Goal: Find contact information: Find contact information

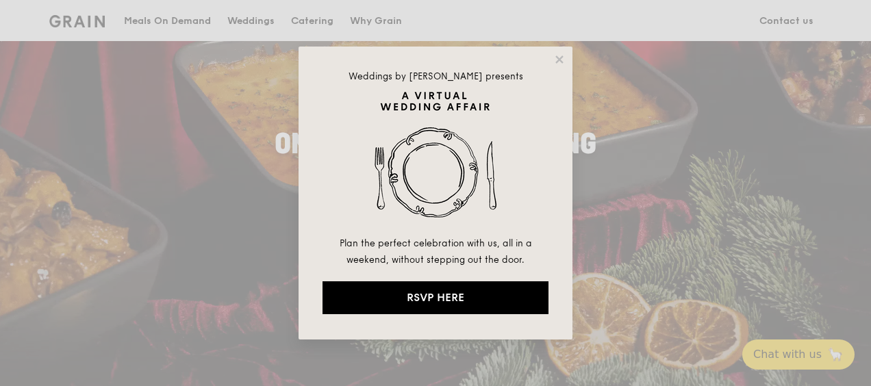
click at [559, 59] on icon at bounding box center [559, 59] width 8 height 8
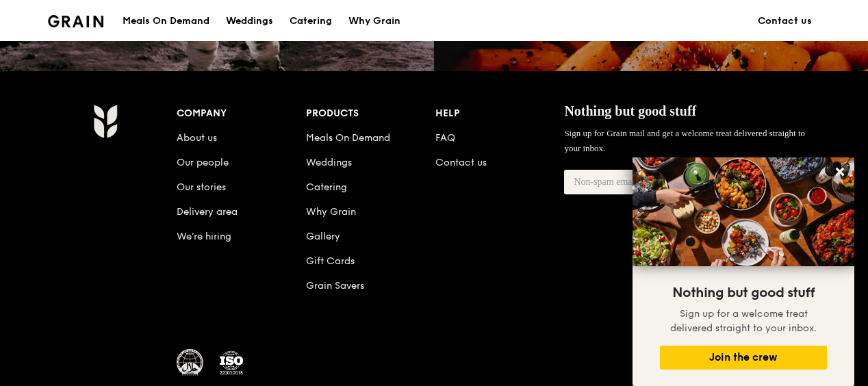
scroll to position [1482, 0]
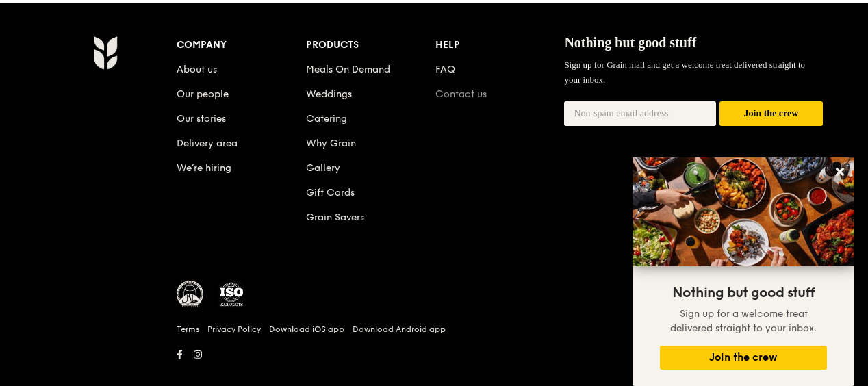
click at [480, 100] on link "Contact us" at bounding box center [461, 94] width 51 height 12
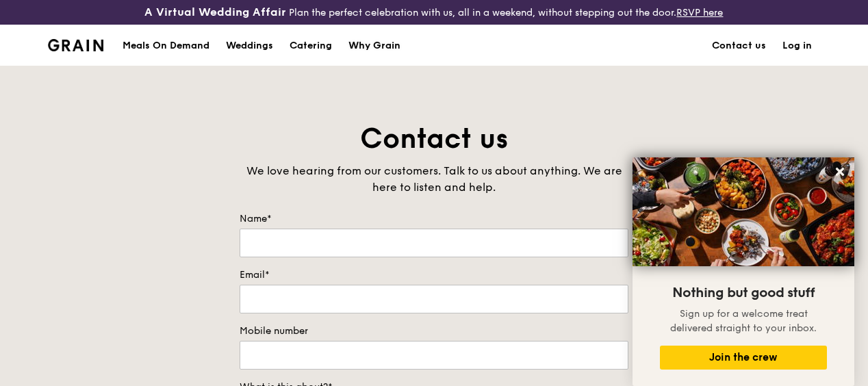
click at [384, 55] on div "Why Grain" at bounding box center [375, 45] width 52 height 41
click at [75, 51] on img at bounding box center [75, 45] width 55 height 12
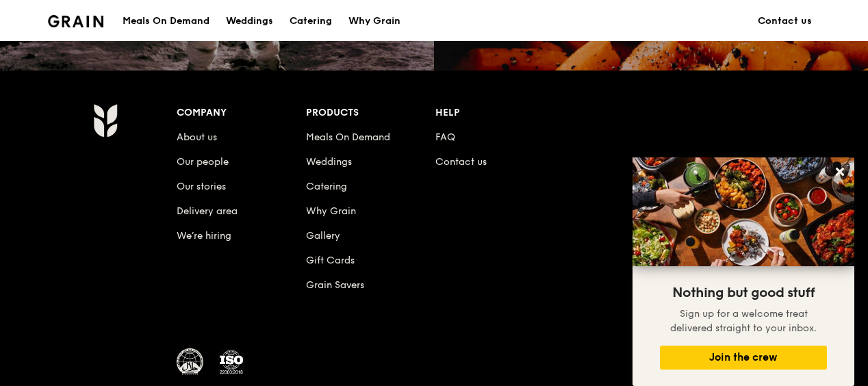
scroll to position [1478, 0]
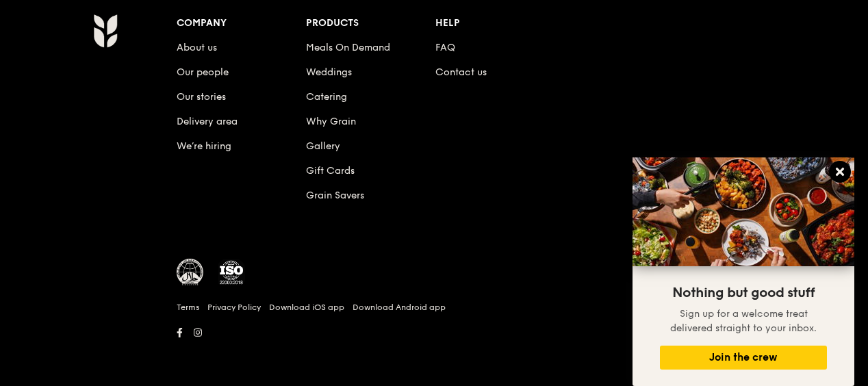
click at [838, 171] on icon at bounding box center [840, 172] width 8 height 8
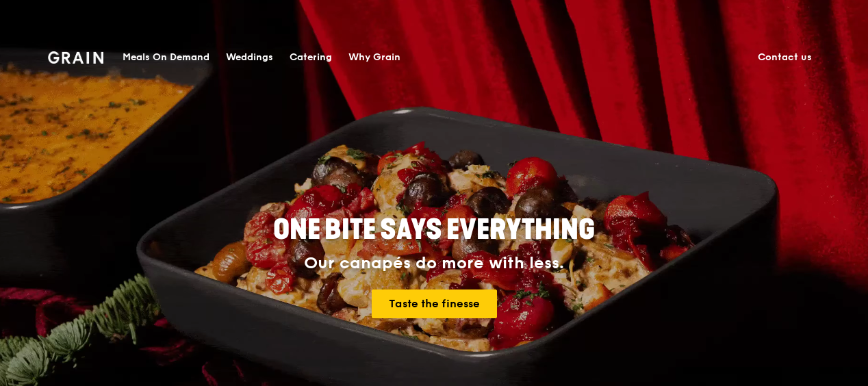
scroll to position [0, 0]
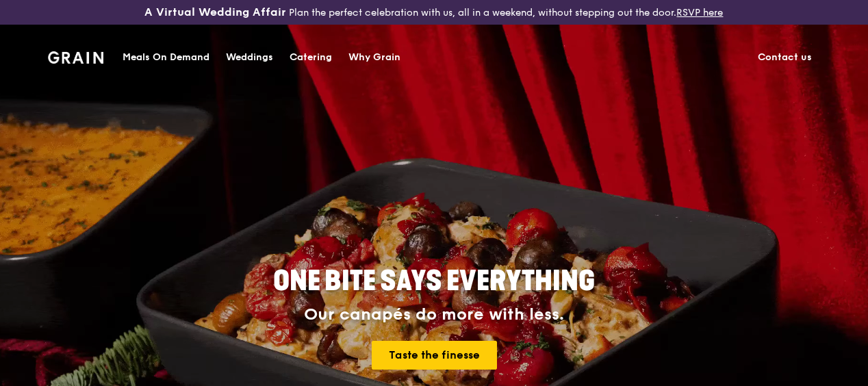
click at [785, 49] on link "Contact us" at bounding box center [785, 57] width 71 height 41
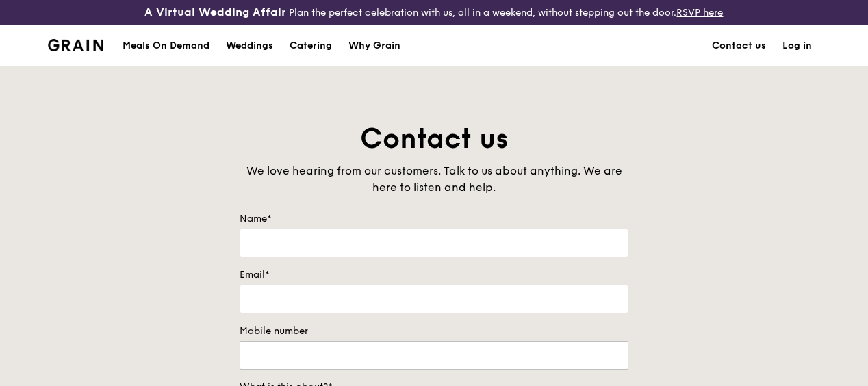
click at [677, 18] on link "RSVP here" at bounding box center [700, 13] width 47 height 12
